Goal: Task Accomplishment & Management: Manage account settings

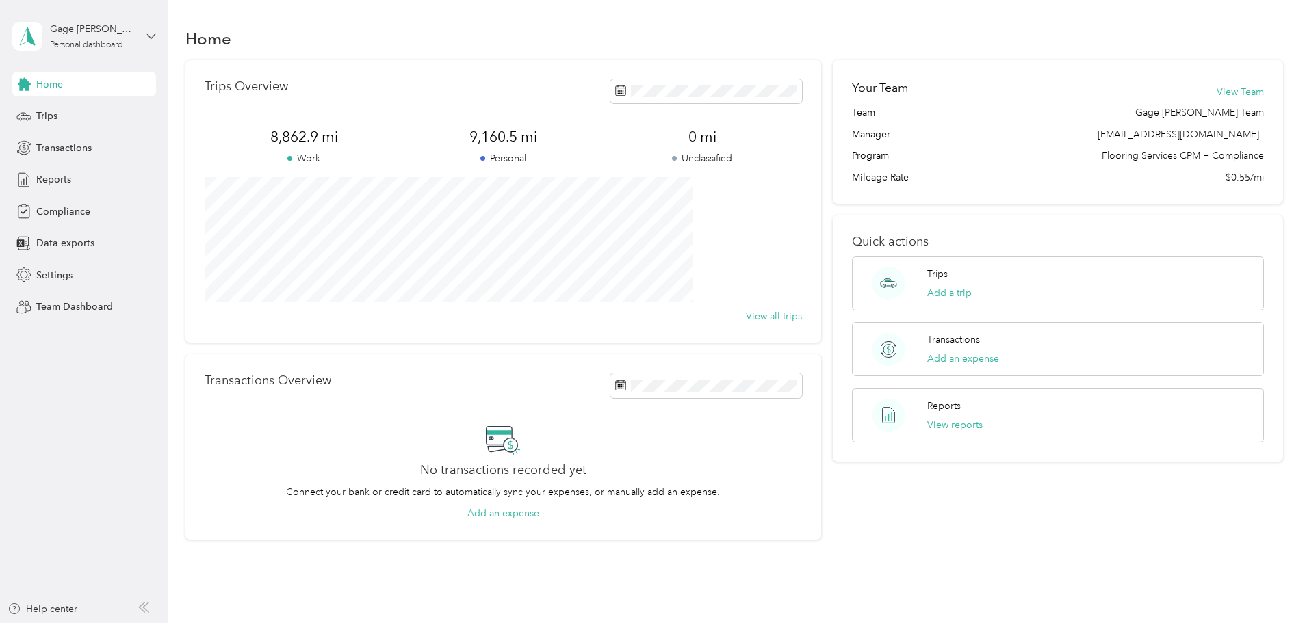
click at [150, 32] on icon at bounding box center [151, 36] width 10 height 10
click at [85, 112] on div "Team dashboard" at bounding box center [61, 112] width 73 height 14
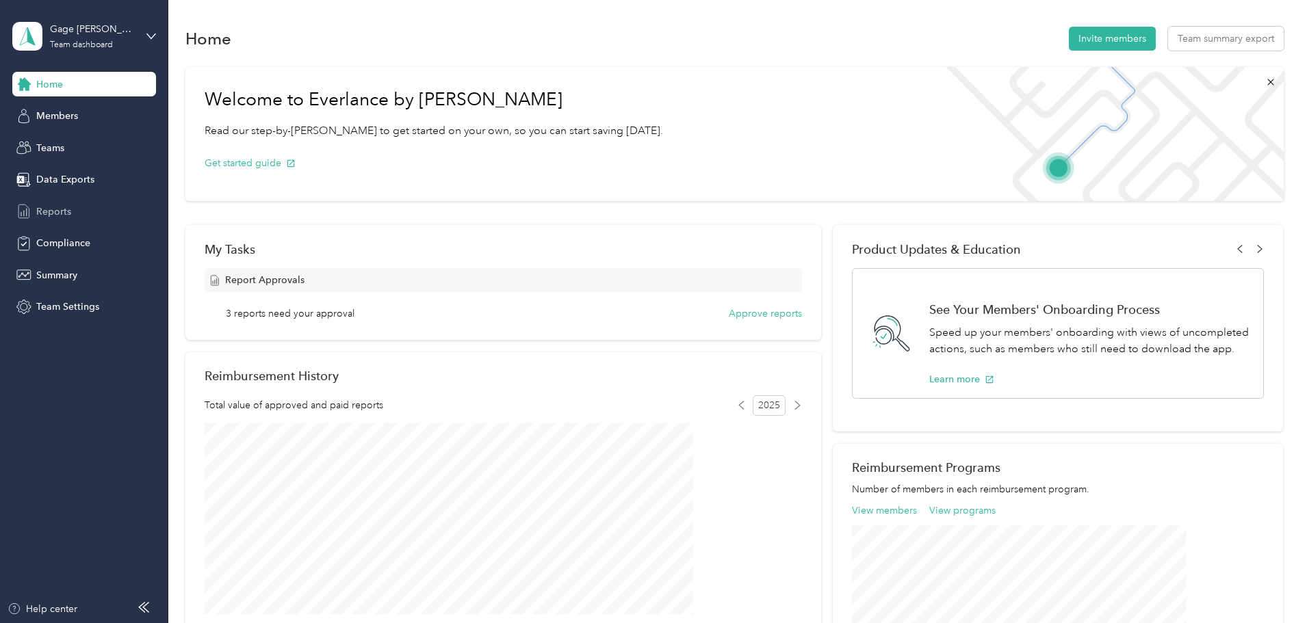
click at [57, 211] on span "Reports" at bounding box center [53, 212] width 35 height 14
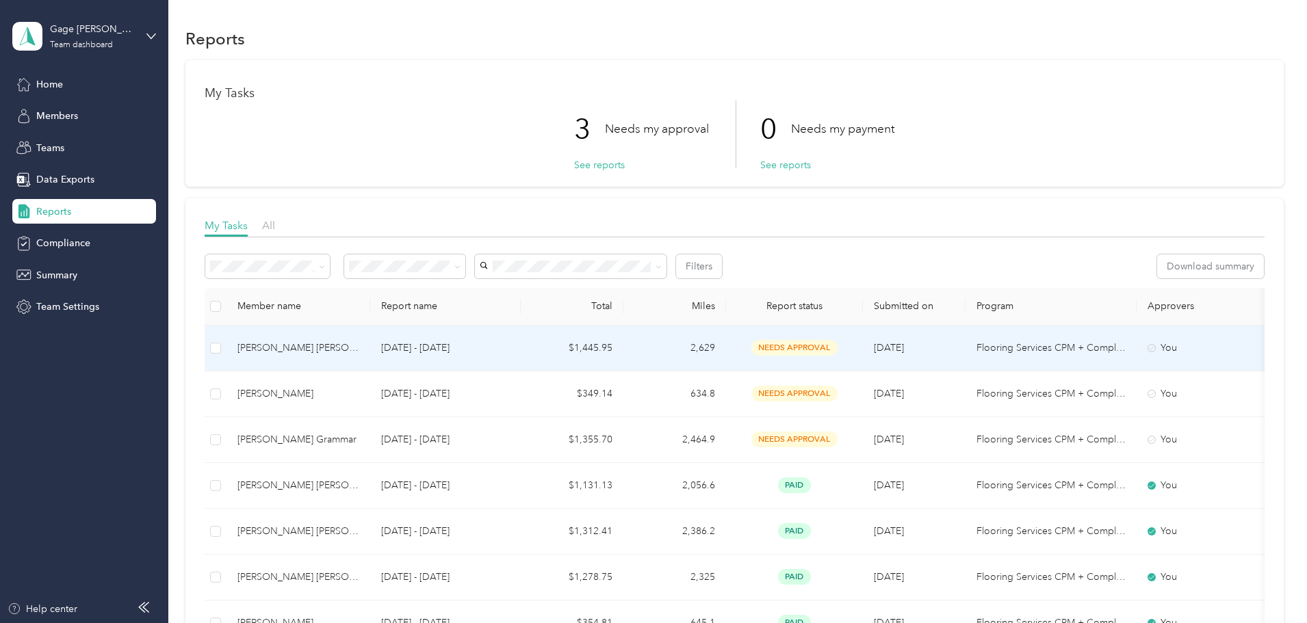
click at [837, 350] on span "needs approval" at bounding box center [794, 348] width 86 height 16
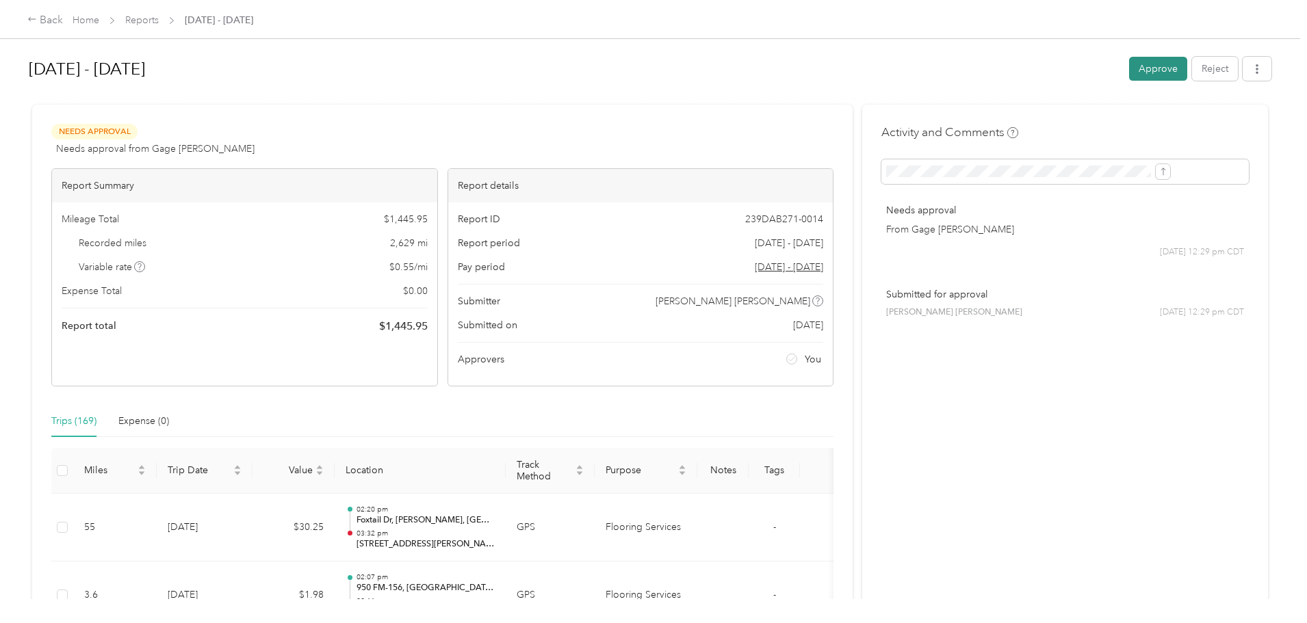
click at [1129, 69] on button "Approve" at bounding box center [1158, 69] width 58 height 24
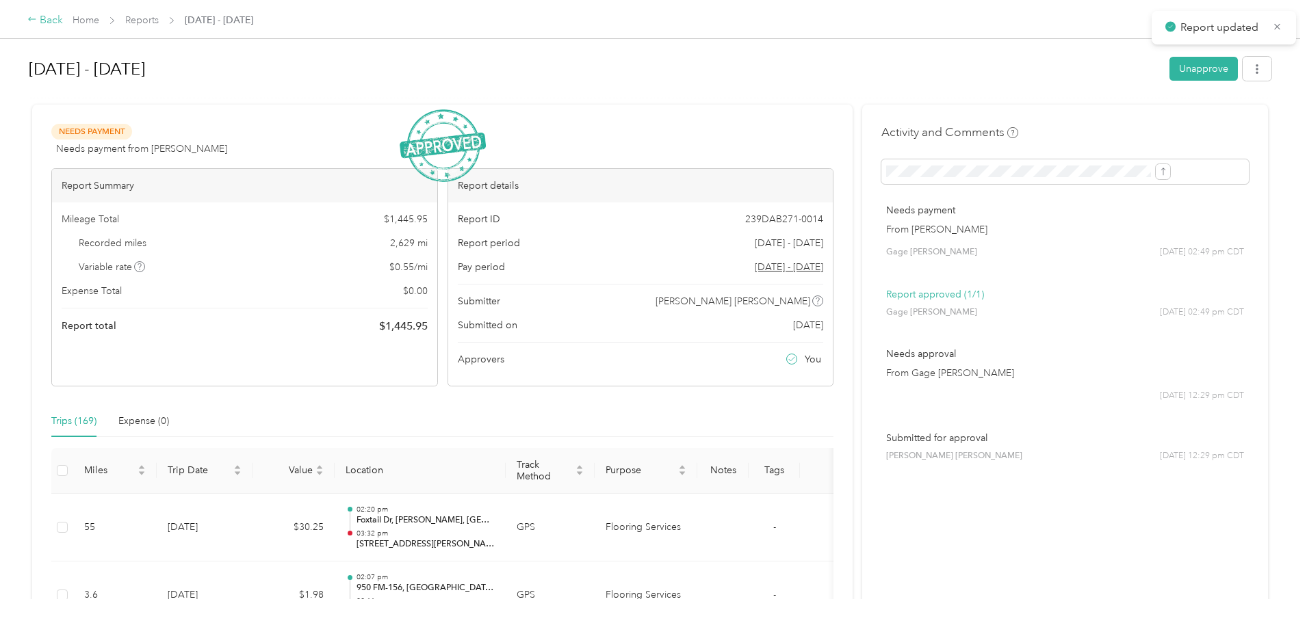
click at [63, 21] on div "Back" at bounding box center [45, 20] width 36 height 16
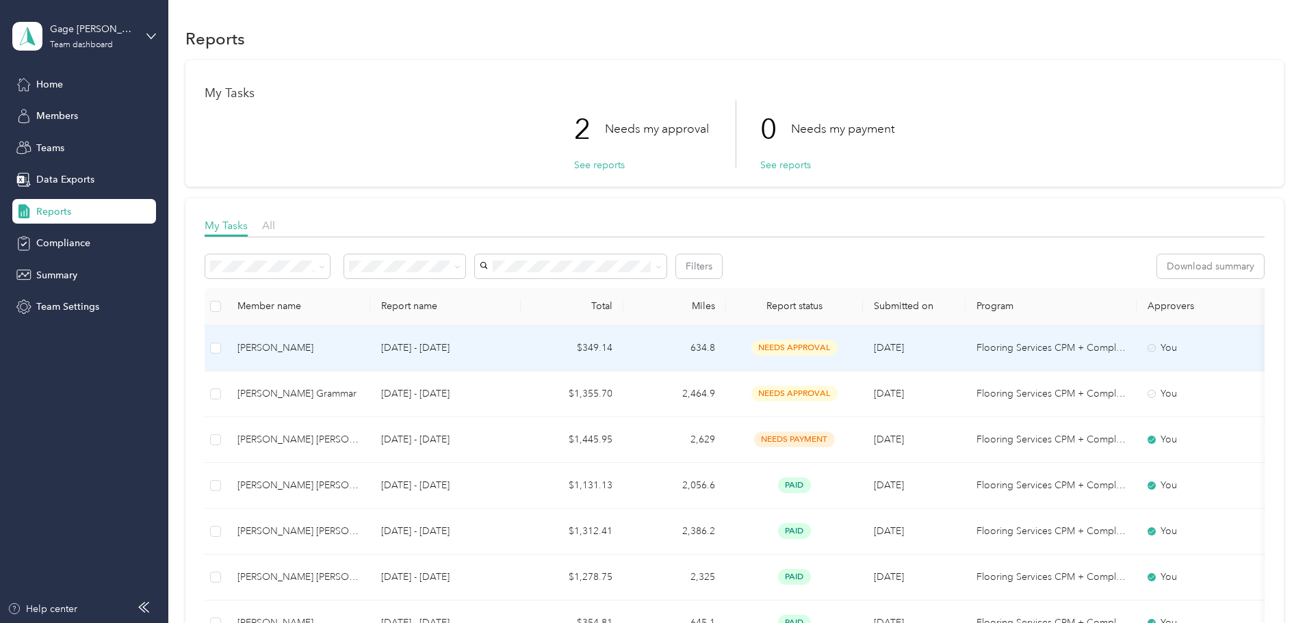
click at [837, 345] on span "needs approval" at bounding box center [794, 348] width 86 height 16
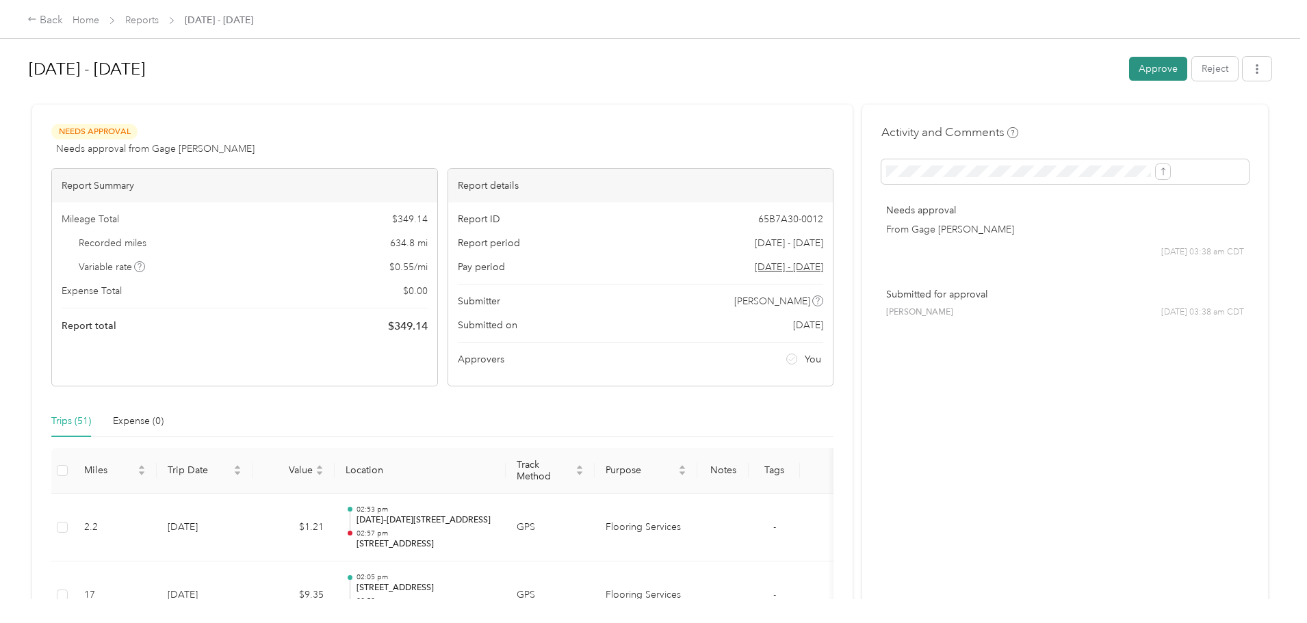
click at [1129, 66] on button "Approve" at bounding box center [1158, 69] width 58 height 24
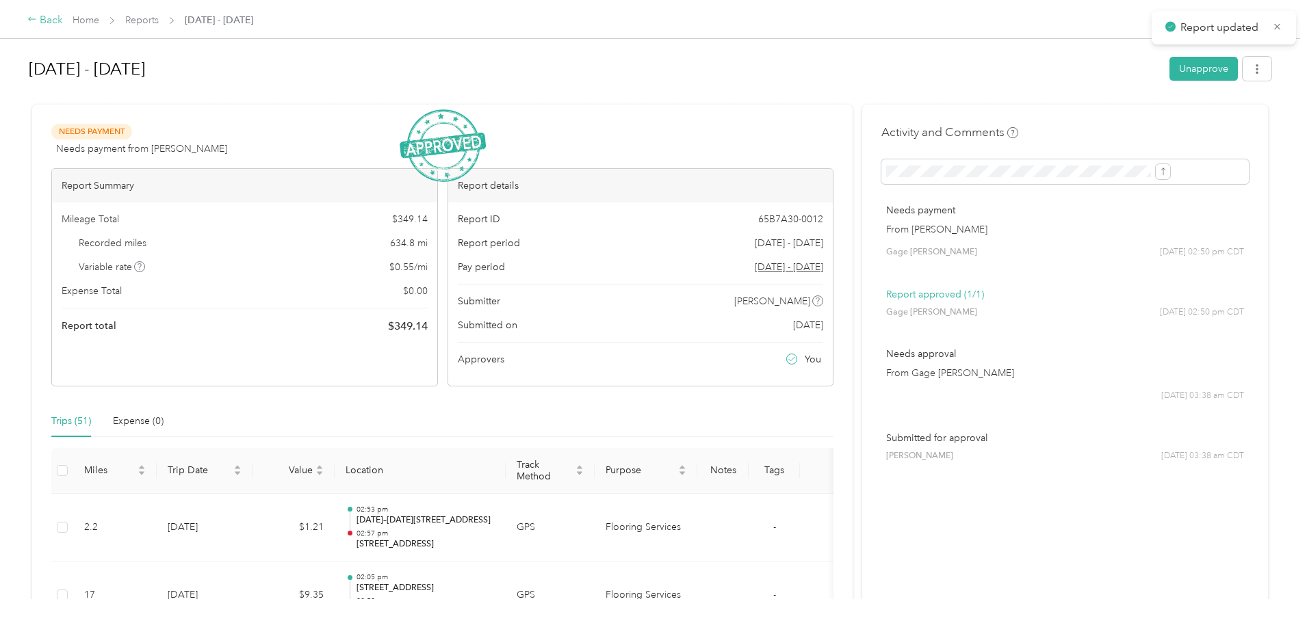
click at [63, 21] on div "Back" at bounding box center [45, 20] width 36 height 16
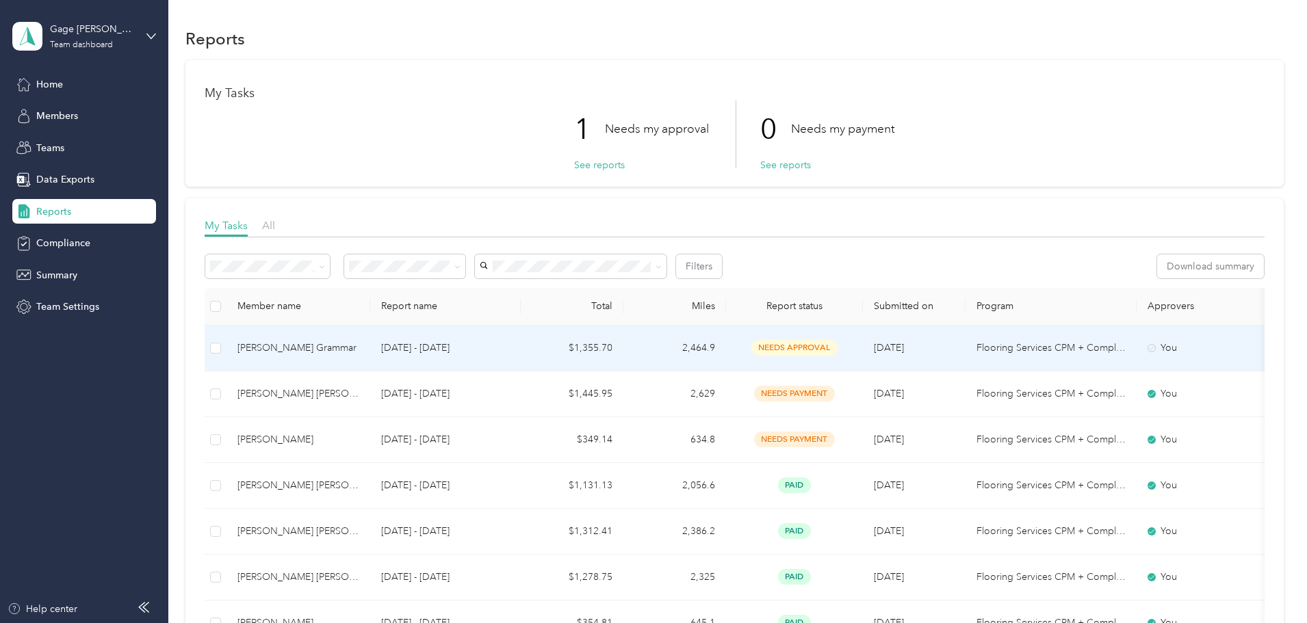
click at [837, 345] on span "needs approval" at bounding box center [794, 348] width 86 height 16
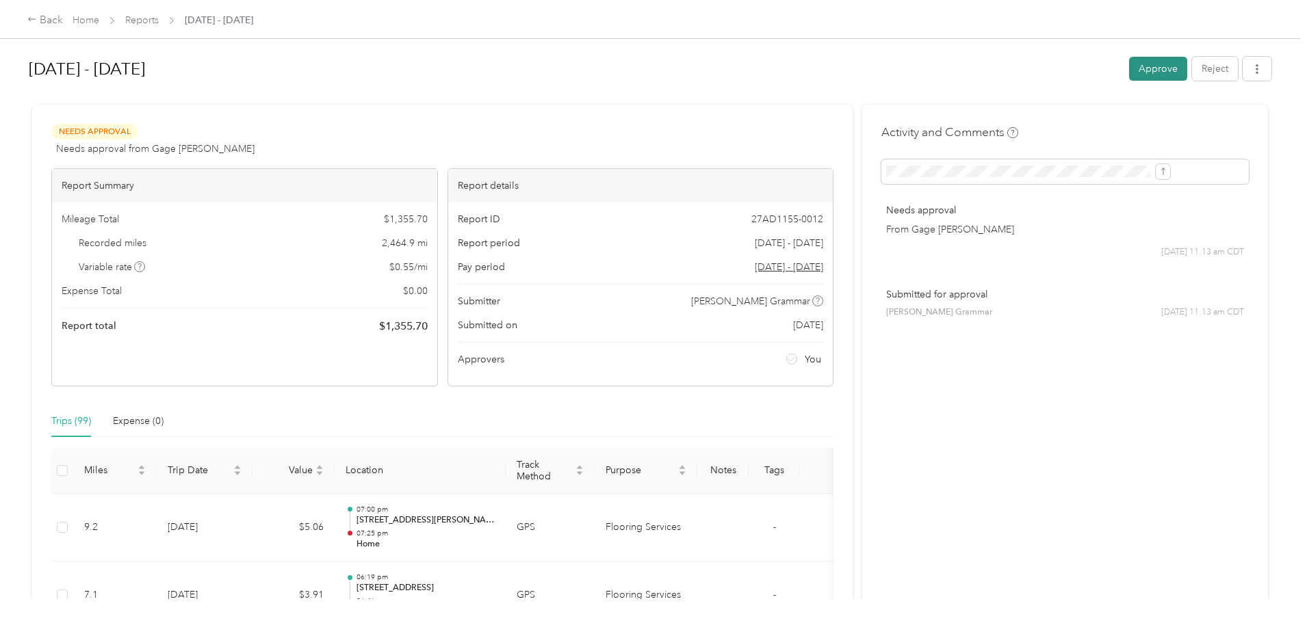
click at [1129, 71] on button "Approve" at bounding box center [1158, 69] width 58 height 24
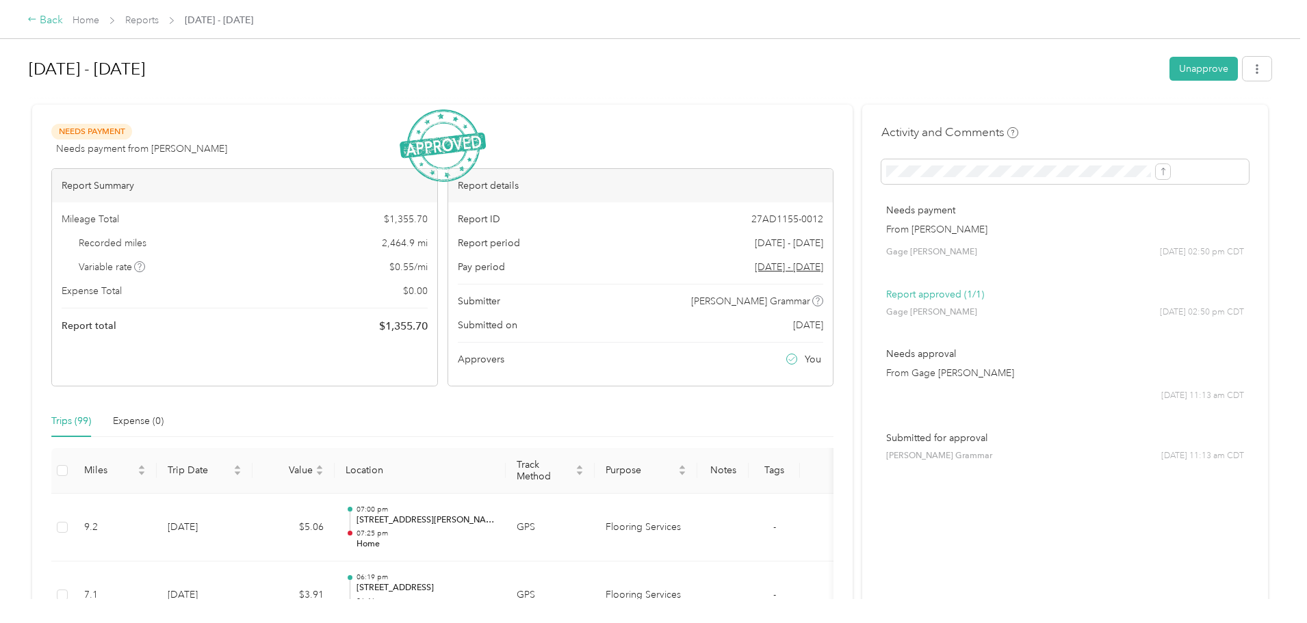
click at [63, 22] on div "Back" at bounding box center [45, 20] width 36 height 16
